Goal: Task Accomplishment & Management: Use online tool/utility

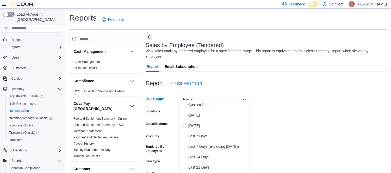
click at [196, 95] on button "[DATE]" at bounding box center [215, 100] width 70 height 10
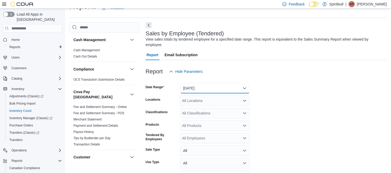
scroll to position [29, 0]
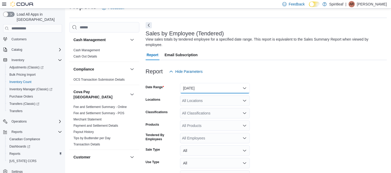
click at [196, 83] on button "[DATE]" at bounding box center [215, 88] width 70 height 10
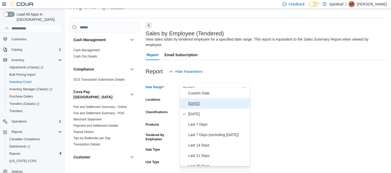
click at [195, 102] on span "[DATE]" at bounding box center [218, 104] width 59 height 6
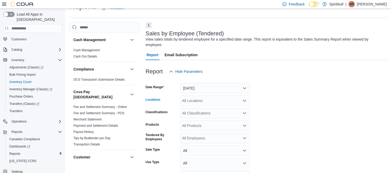
click at [194, 96] on div "All Locations" at bounding box center [215, 101] width 70 height 10
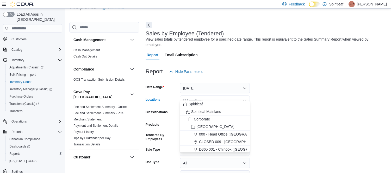
click at [191, 103] on span "Spiritleaf" at bounding box center [196, 104] width 14 height 5
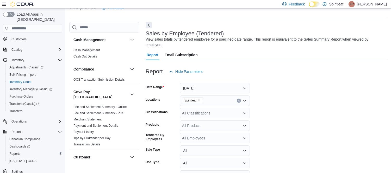
click at [284, 108] on form "Date Range [DATE] Locations Spiritleaf Classifications All Classifications Prod…" at bounding box center [266, 136] width 241 height 119
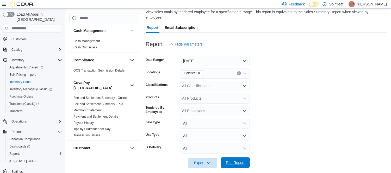
click at [240, 160] on span "Run Report" at bounding box center [235, 162] width 19 height 5
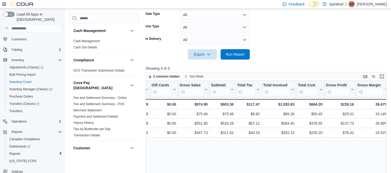
scroll to position [148, 0]
